Goal: Information Seeking & Learning: Find specific page/section

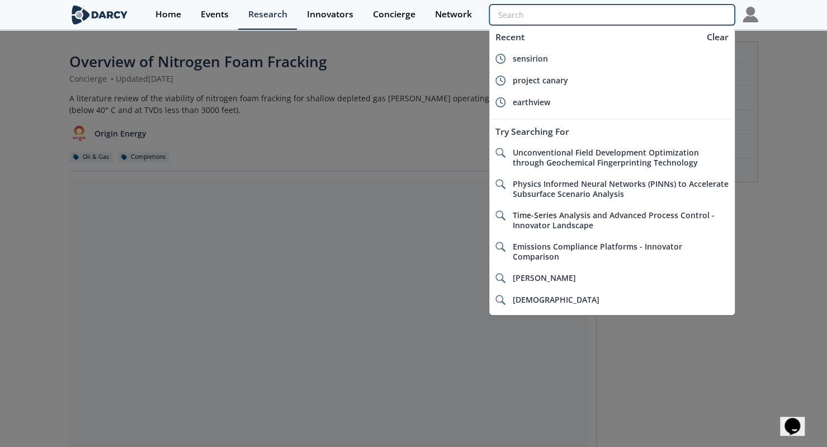
click at [699, 16] on input "search" at bounding box center [611, 14] width 245 height 21
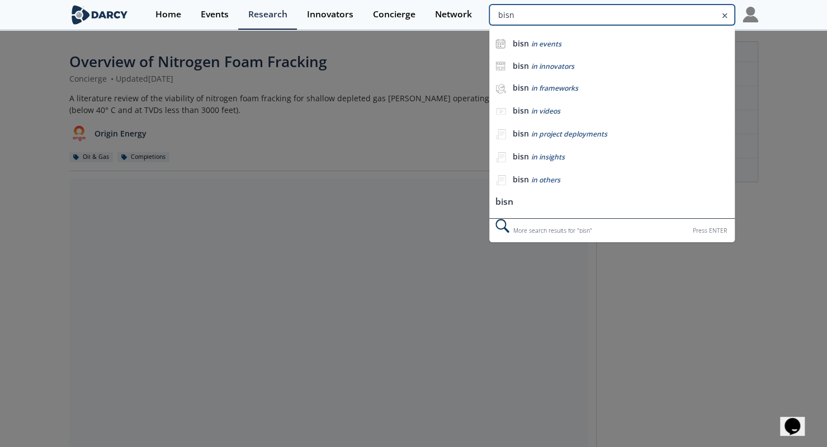
type input "bisn"
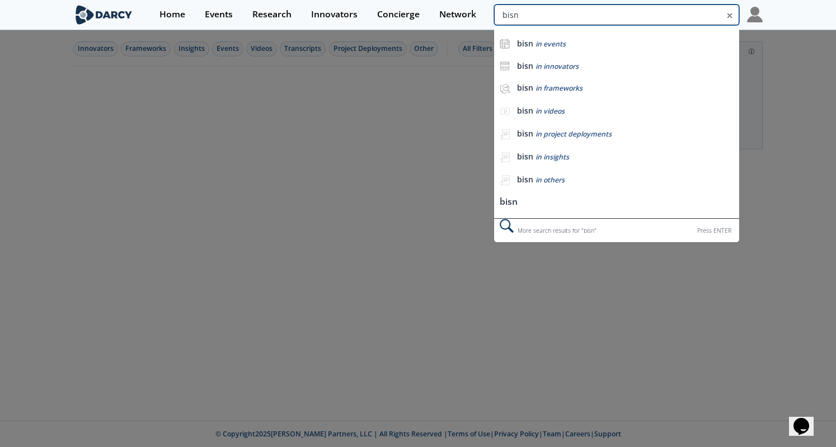
click at [675, 17] on input "bisn" at bounding box center [616, 14] width 245 height 21
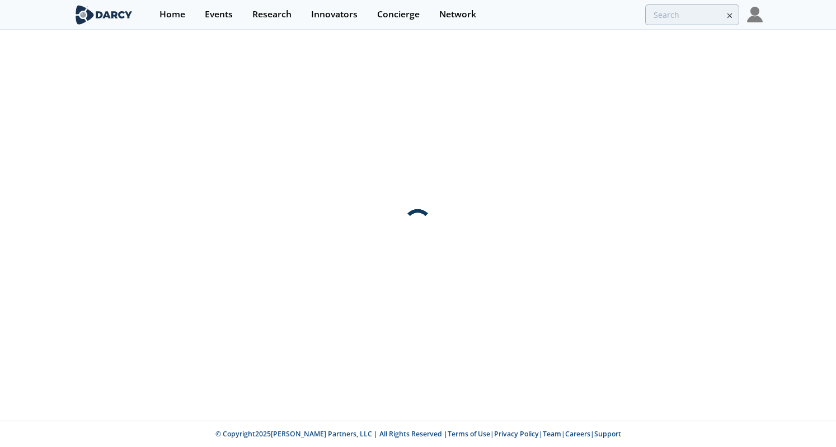
type input "bisn"
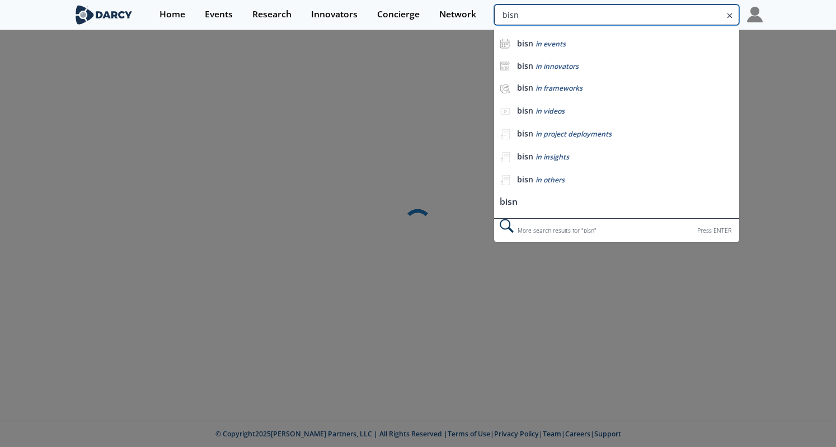
click at [672, 20] on input "bisn" at bounding box center [616, 14] width 245 height 21
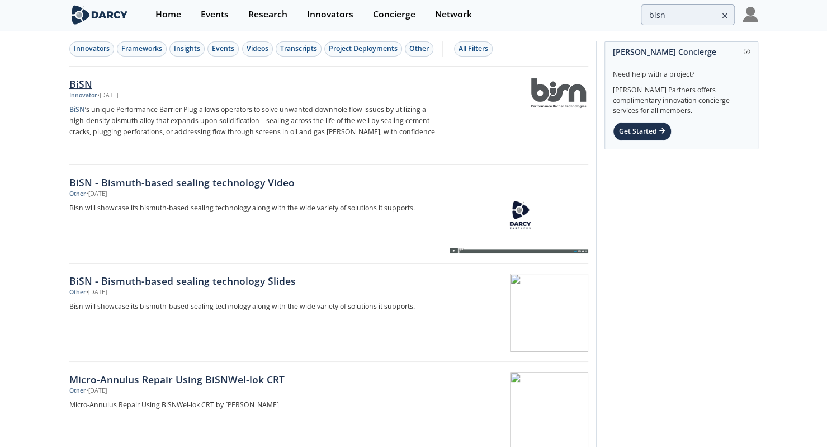
click at [221, 100] on div "BiSN Innovator • Oct 22, 2024 BiSN ’s unique Performance Barrier Plug allows op…" at bounding box center [258, 116] width 378 height 78
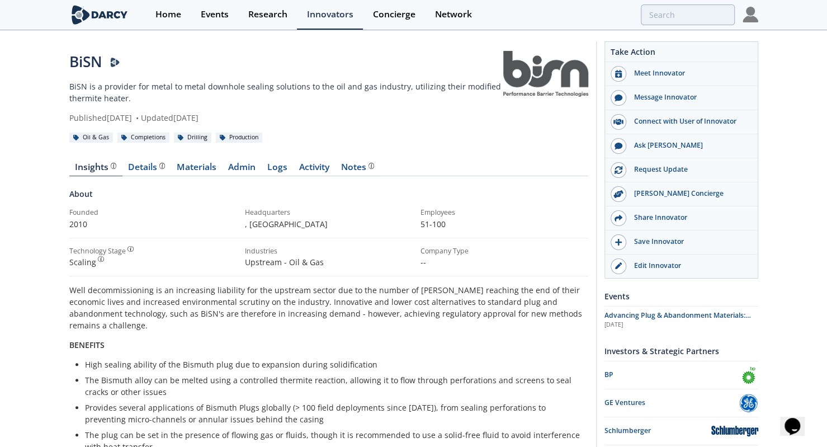
type input "bisn"
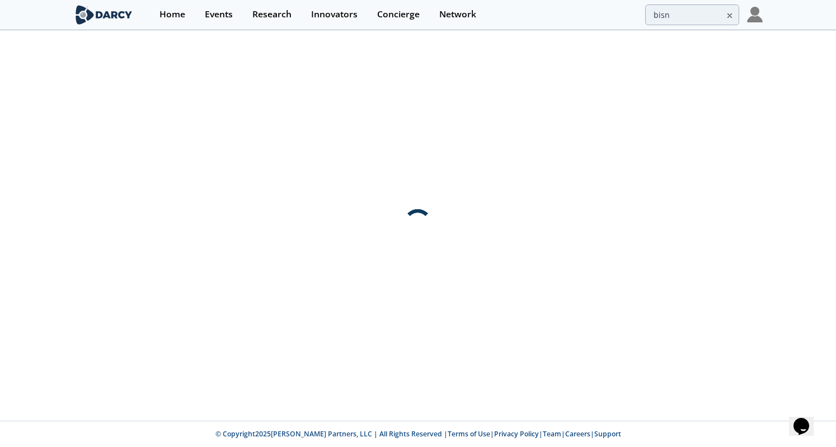
click at [25, 137] on div at bounding box center [418, 225] width 836 height 389
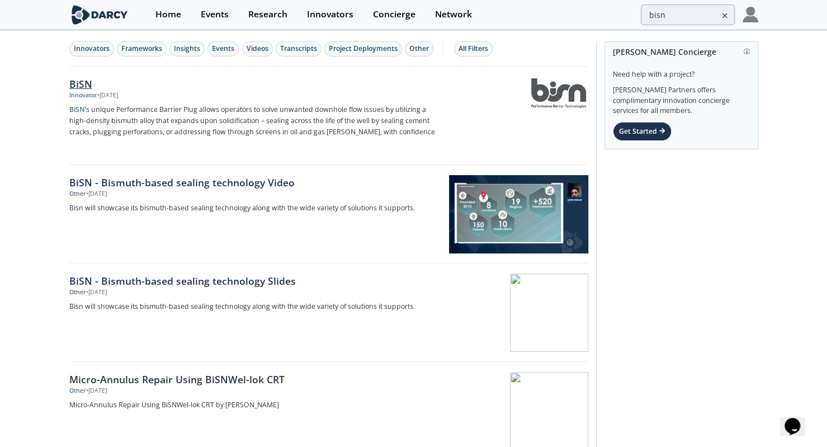
click at [182, 98] on div "Innovator • Oct 22, 2024" at bounding box center [254, 95] width 370 height 9
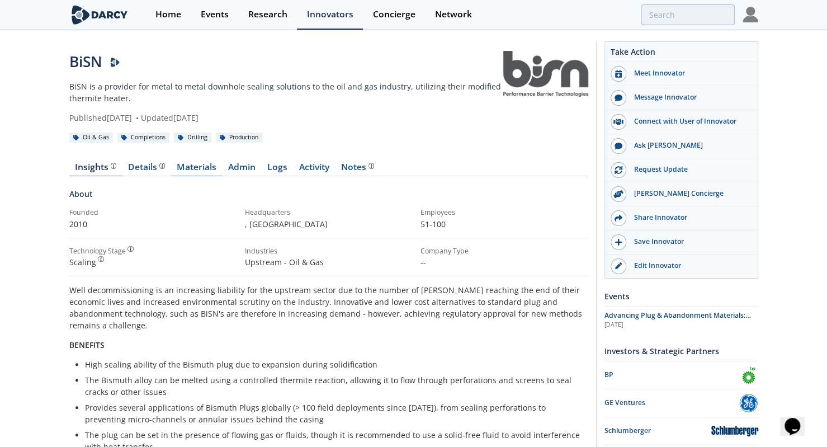
click at [195, 170] on link "Materials" at bounding box center [196, 169] width 51 height 13
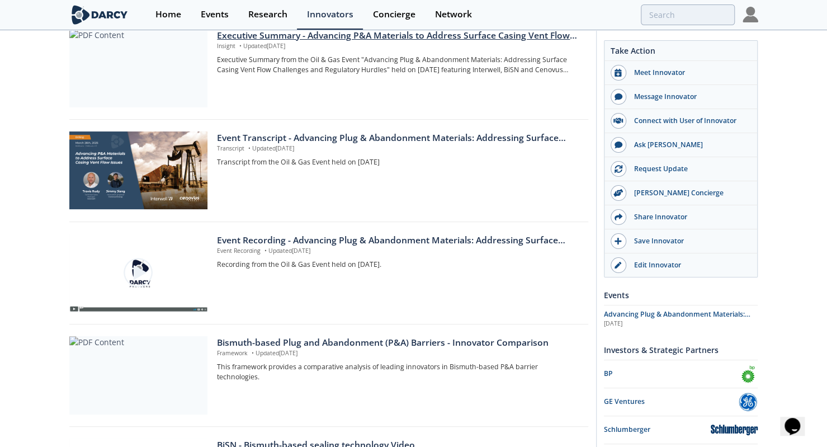
scroll to position [101, 0]
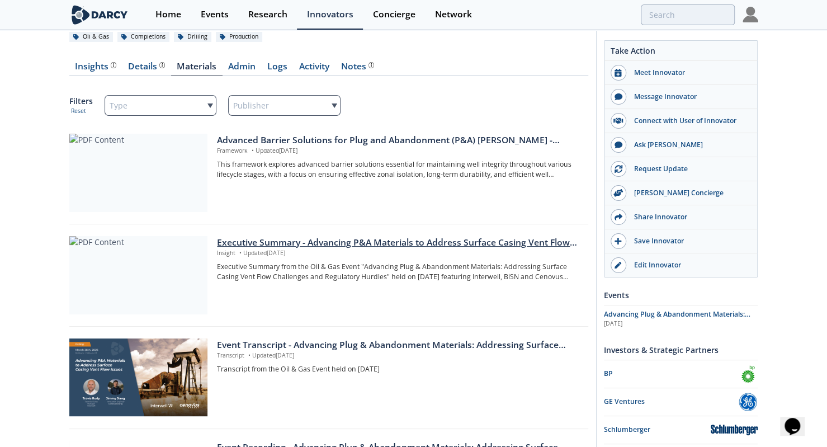
click at [307, 248] on div "Executive Summary - Advancing P&A Materials to Address Surface Casing Vent Flow…" at bounding box center [398, 242] width 363 height 13
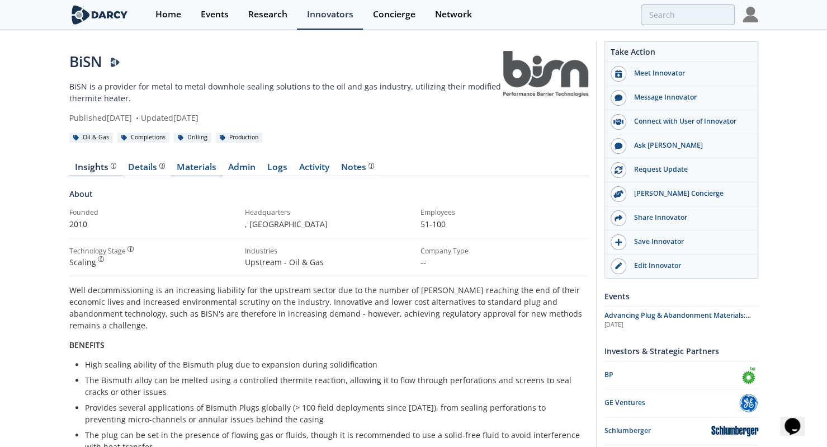
click at [208, 167] on link "Materials" at bounding box center [196, 169] width 51 height 13
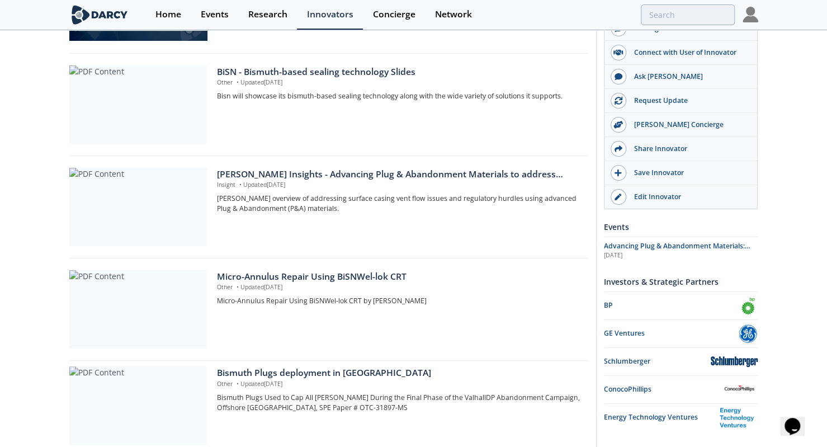
scroll to position [782, 0]
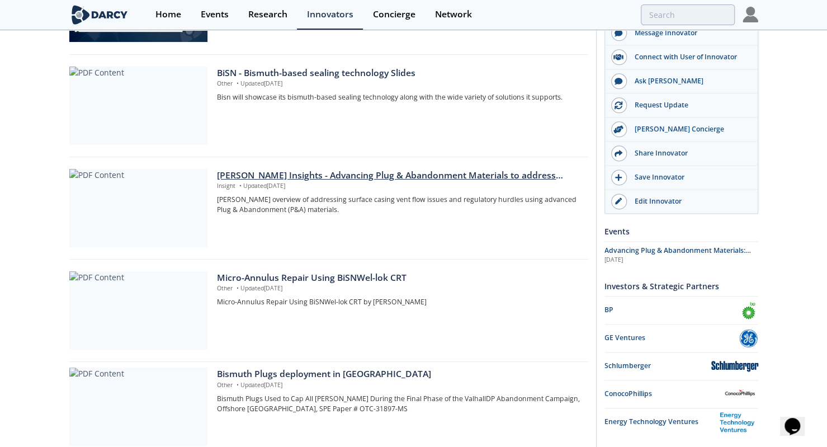
click at [312, 204] on p "[PERSON_NAME] overview of addressing surface casing vent flow issues and regula…" at bounding box center [398, 205] width 363 height 21
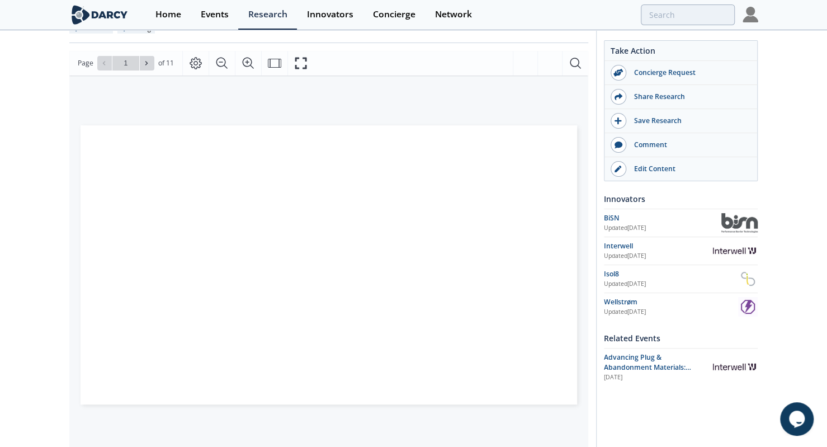
scroll to position [152, 0]
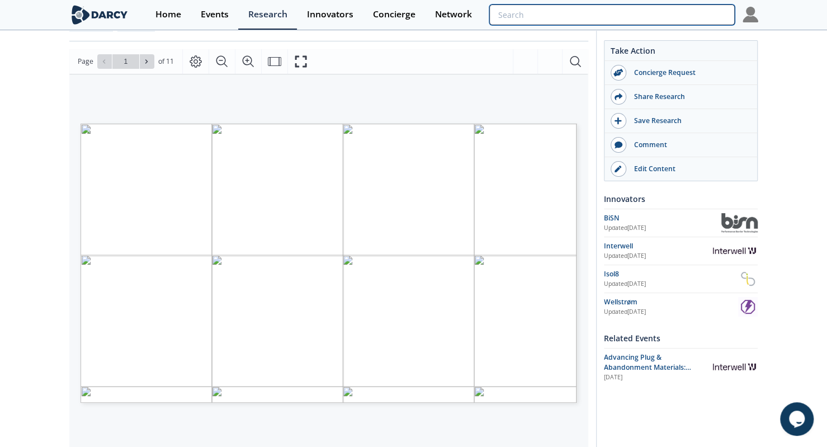
click at [661, 8] on input "search" at bounding box center [611, 14] width 245 height 21
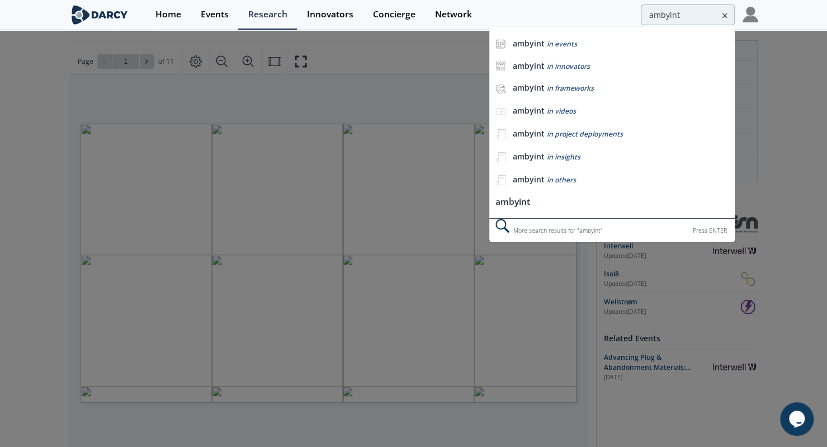
scroll to position [0, 0]
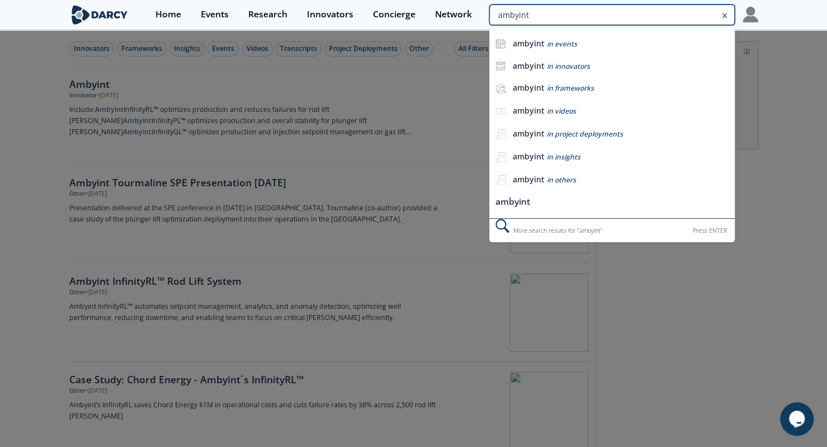
click at [676, 19] on input "ambyint" at bounding box center [611, 14] width 245 height 21
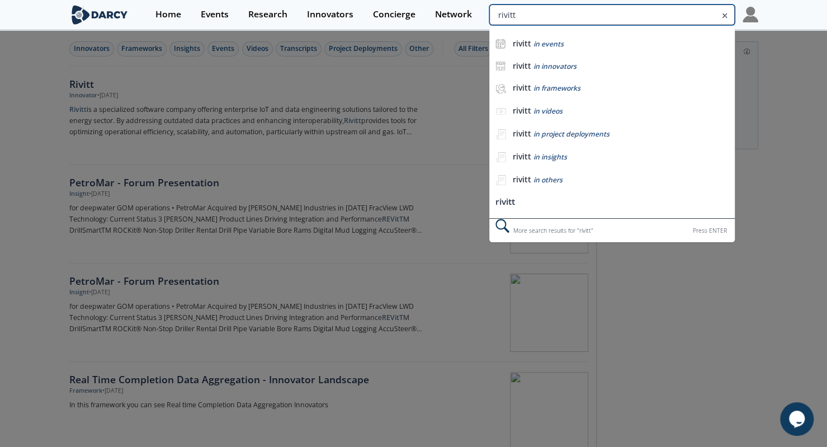
click at [668, 14] on input "rivitt" at bounding box center [611, 14] width 245 height 21
paste input "Interwell"
type input "Interwell"
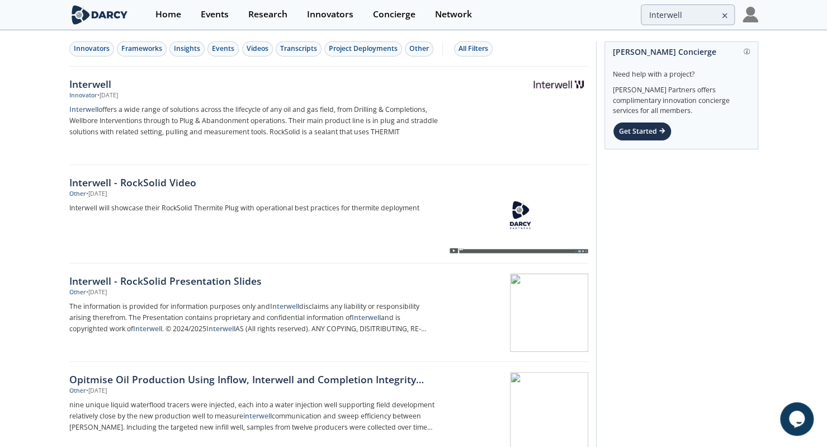
click at [543, 81] on img at bounding box center [558, 84] width 55 height 13
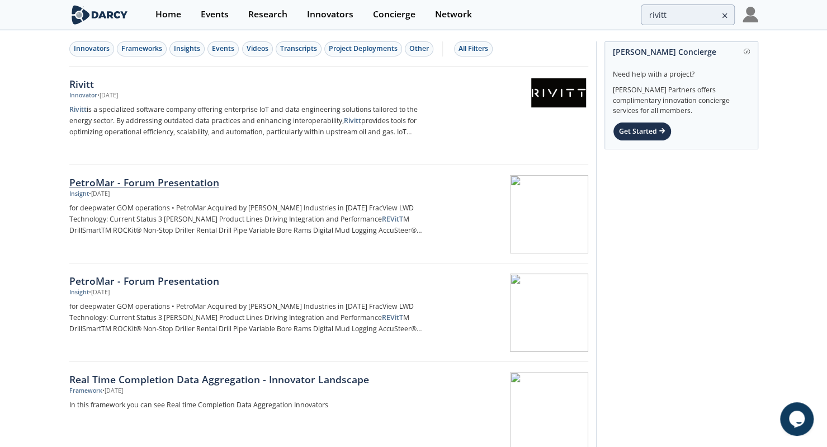
type input "ambyint"
